Goal: Check status: Verify the current state of an ongoing process or item

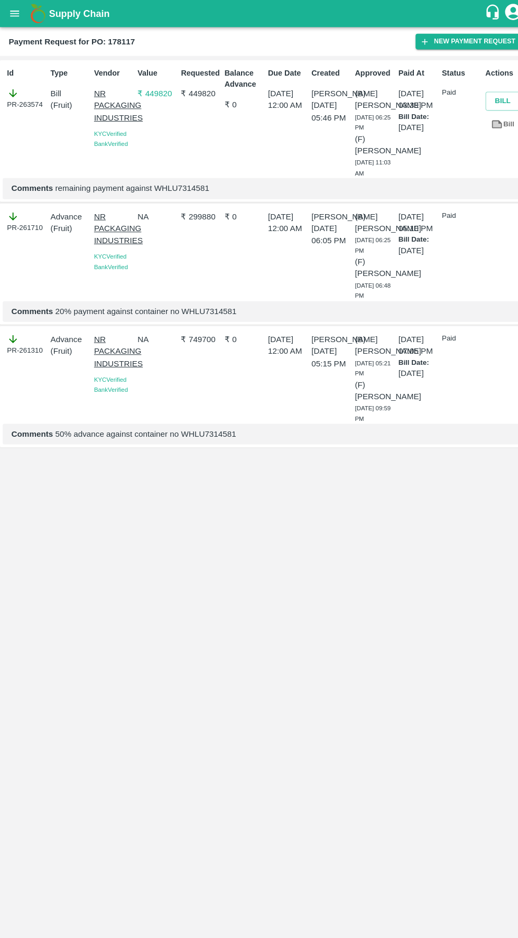
click at [14, 13] on icon "open drawer" at bounding box center [14, 13] width 9 height 6
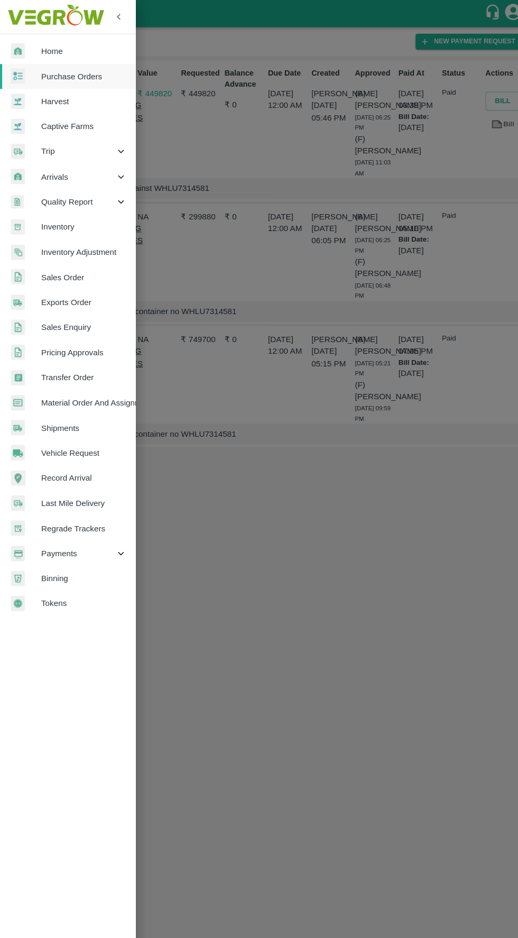
click at [100, 533] on span "Payments" at bounding box center [76, 539] width 72 height 12
click at [107, 568] on span "My Payment Requests" at bounding box center [86, 564] width 75 height 12
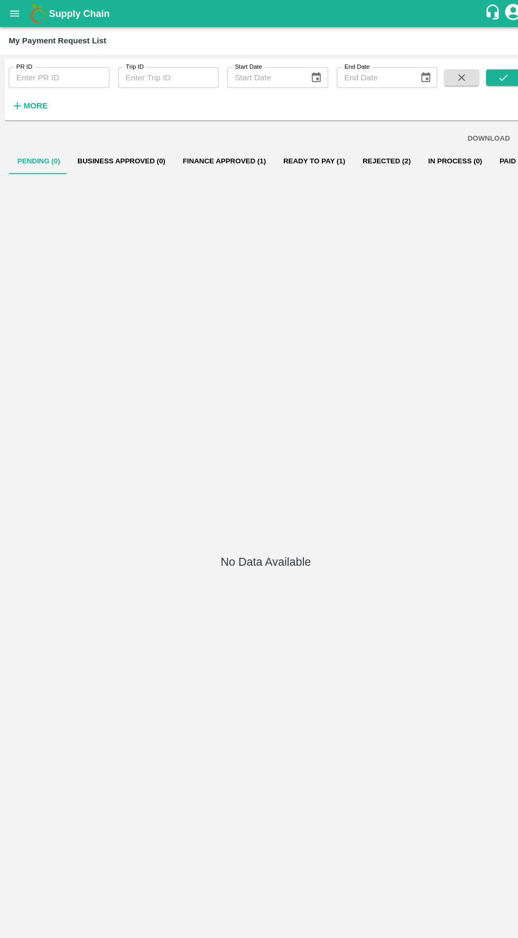
click at [232, 154] on button "Finance Approved (1)" at bounding box center [219, 156] width 98 height 25
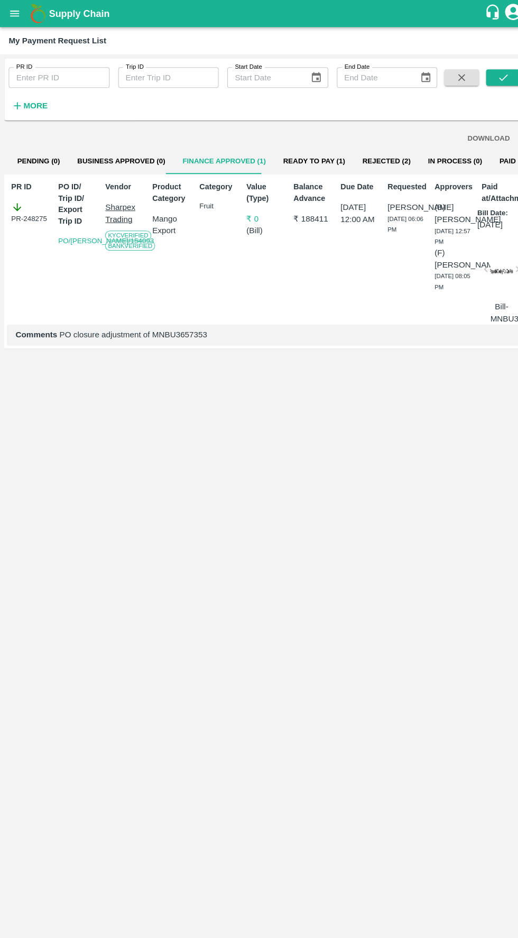
click at [302, 154] on button "Ready To Pay (1)" at bounding box center [306, 156] width 77 height 25
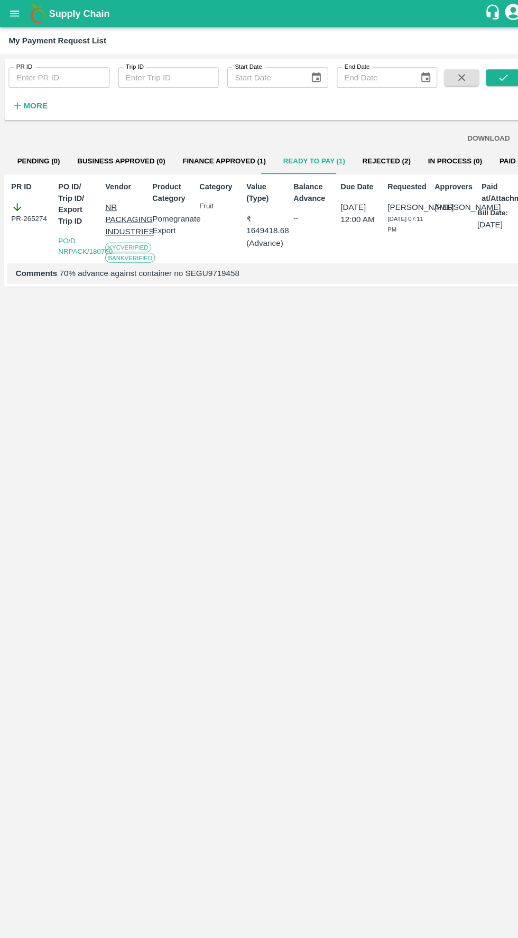
scroll to position [0, 7]
